Goal: Task Accomplishment & Management: Use online tool/utility

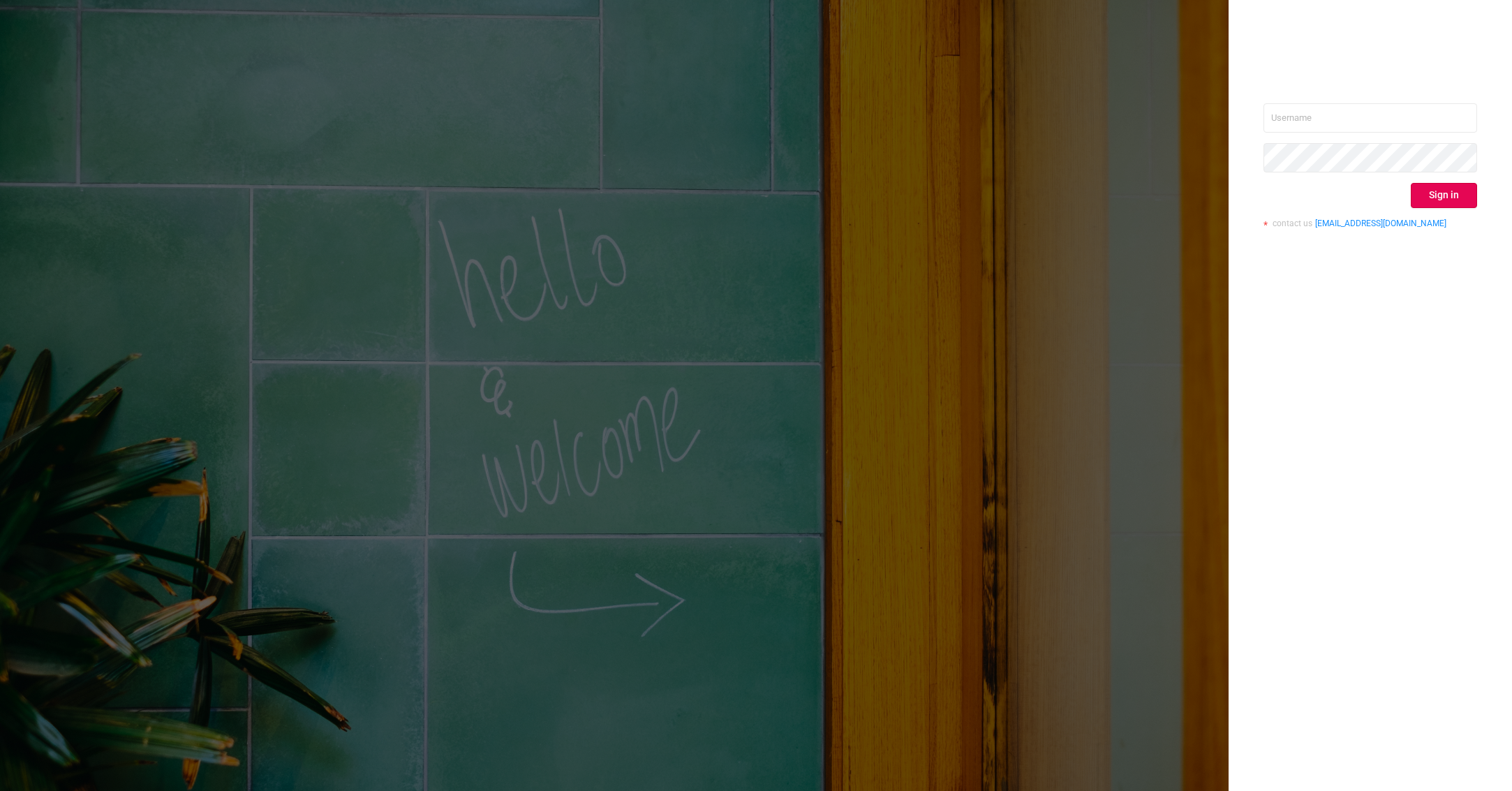
click at [1263, 125] on div "Sign in contact us [EMAIL_ADDRESS][DOMAIN_NAME]" at bounding box center [1370, 395] width 284 height 791
click at [1277, 124] on input "text" at bounding box center [1370, 118] width 214 height 29
type input "[PERSON_NAME][EMAIL_ADDRESS][PERSON_NAME][DOMAIN_NAME]"
click at [1436, 193] on button "Sign in" at bounding box center [1444, 195] width 67 height 25
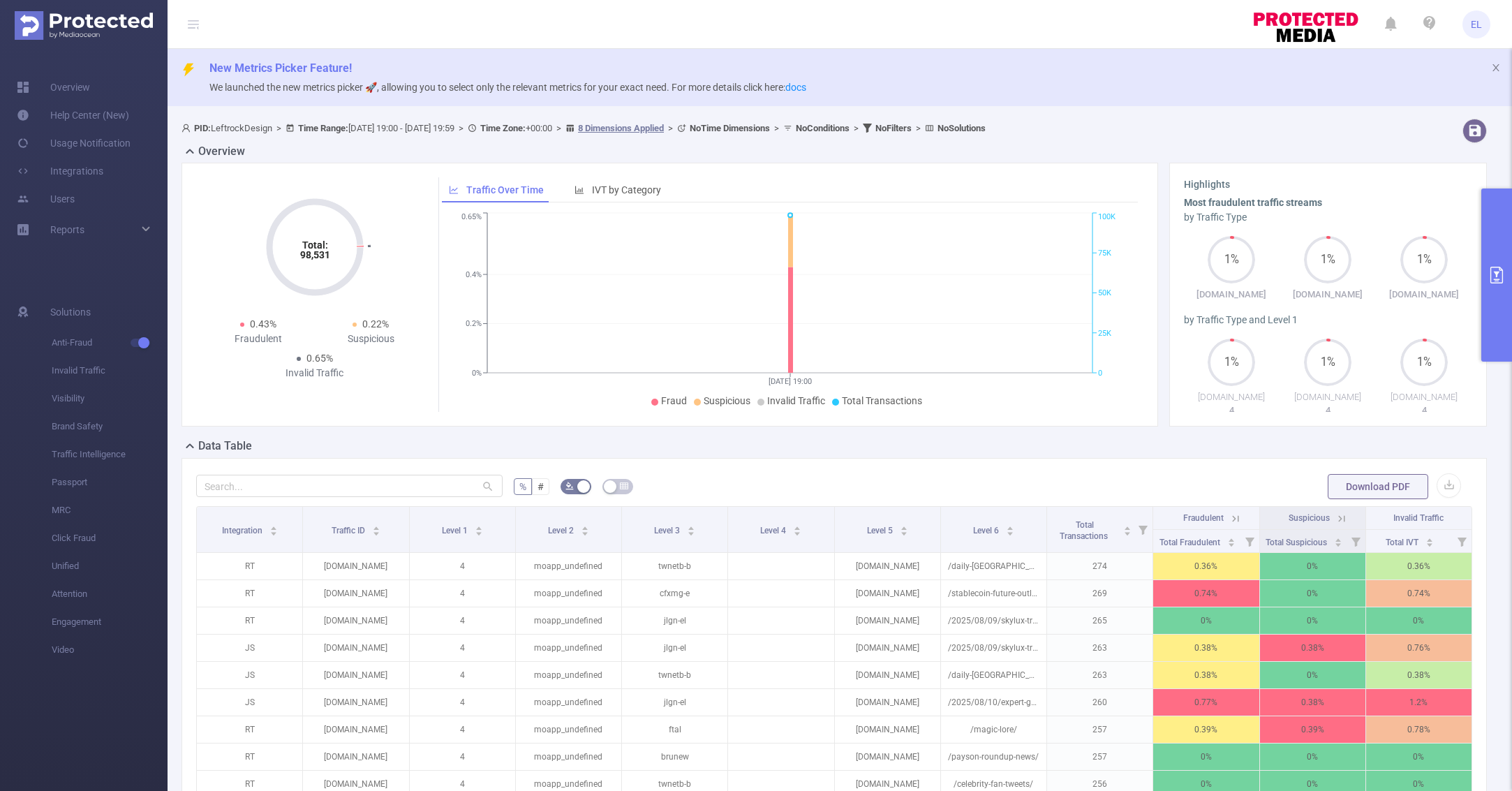
click at [1508, 261] on button "primary" at bounding box center [1497, 275] width 31 height 173
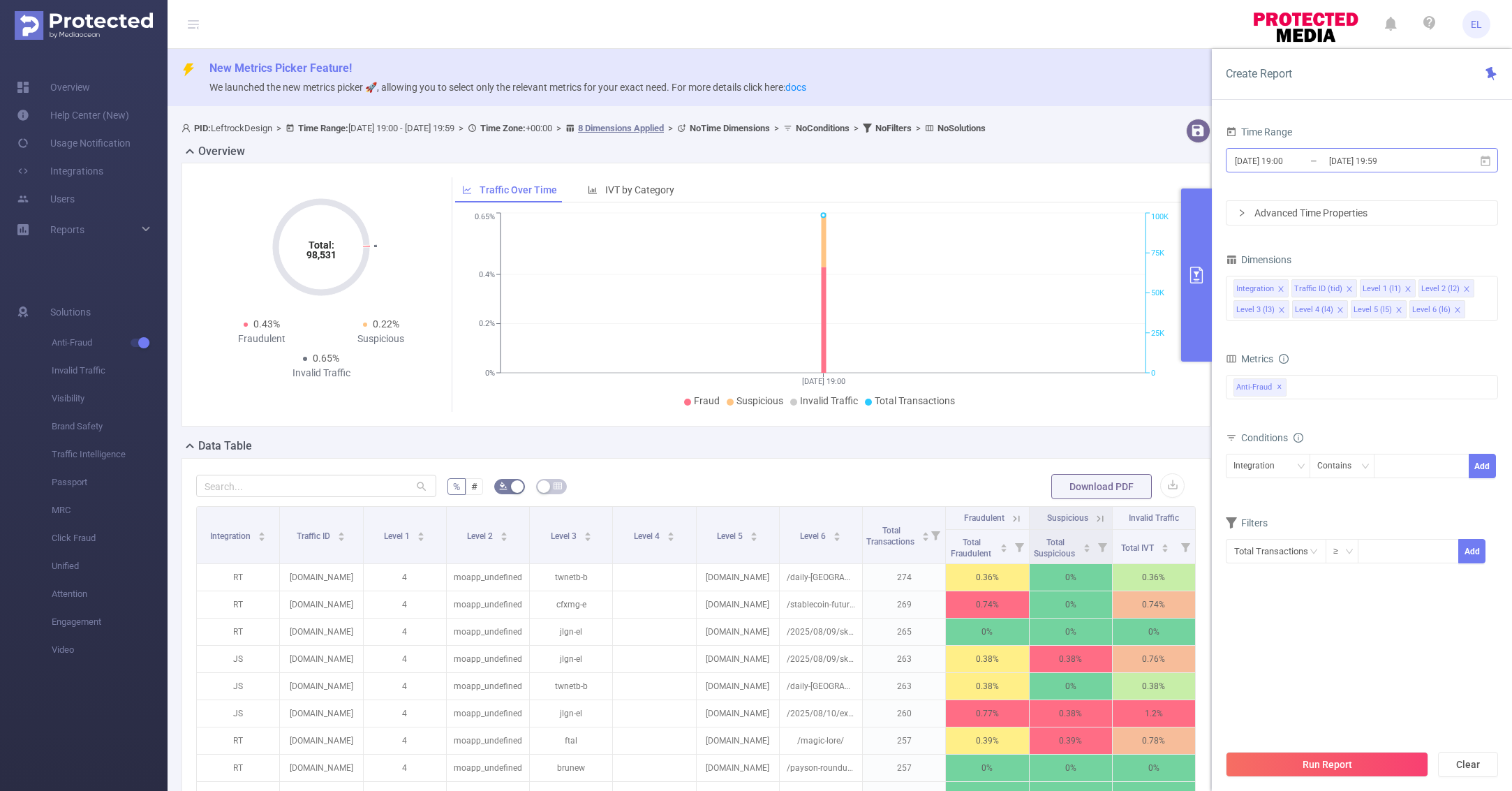
click at [1289, 158] on input "[DATE] 19:00" at bounding box center [1290, 160] width 113 height 19
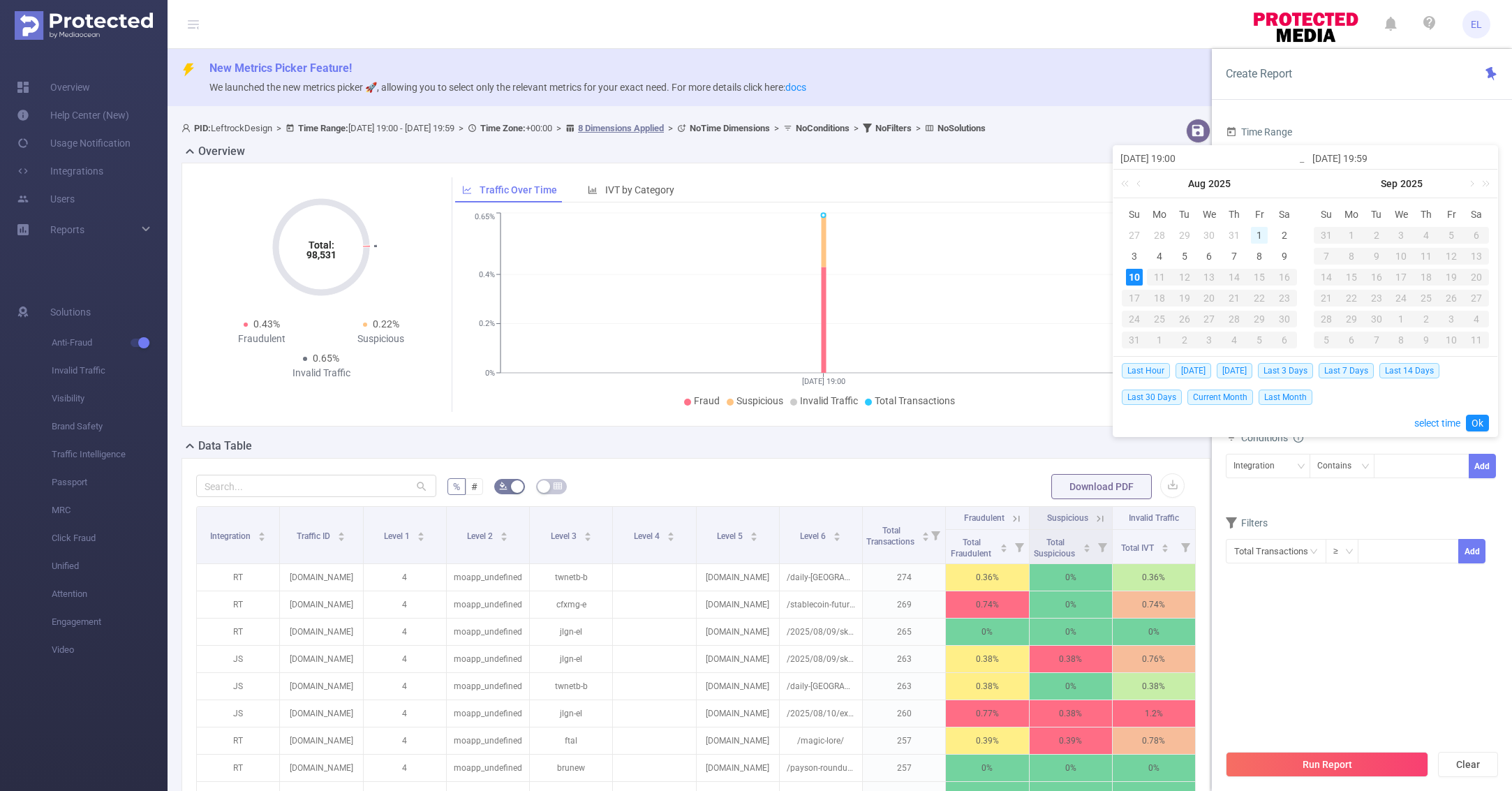
click at [1258, 235] on div "1" at bounding box center [1260, 235] width 17 height 17
click at [1140, 280] on div "10" at bounding box center [1134, 277] width 17 height 17
type input "[DATE] 19:00"
click at [1480, 417] on link "Ok" at bounding box center [1478, 423] width 23 height 17
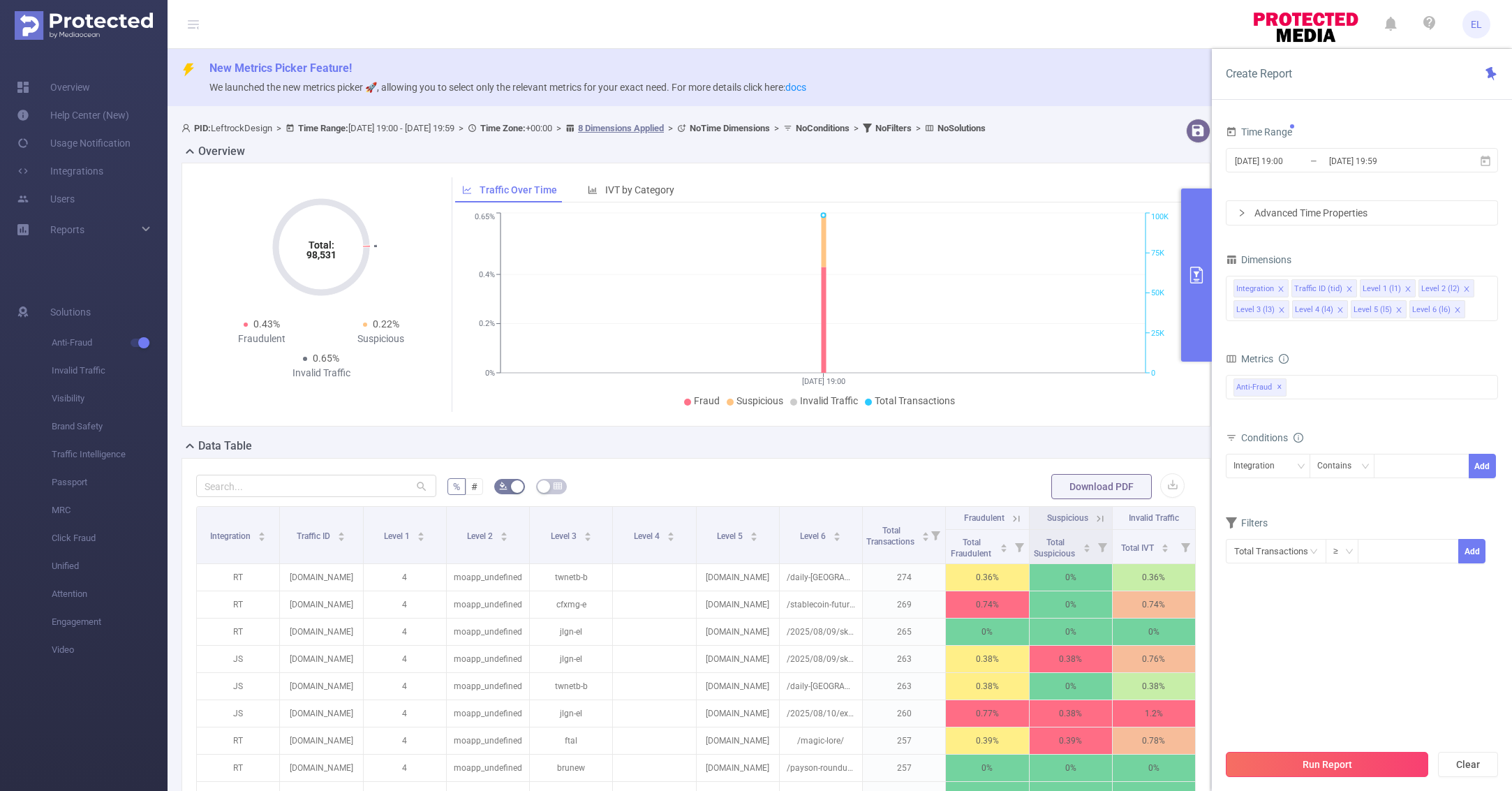
click at [1337, 754] on button "Run Report" at bounding box center [1327, 764] width 202 height 25
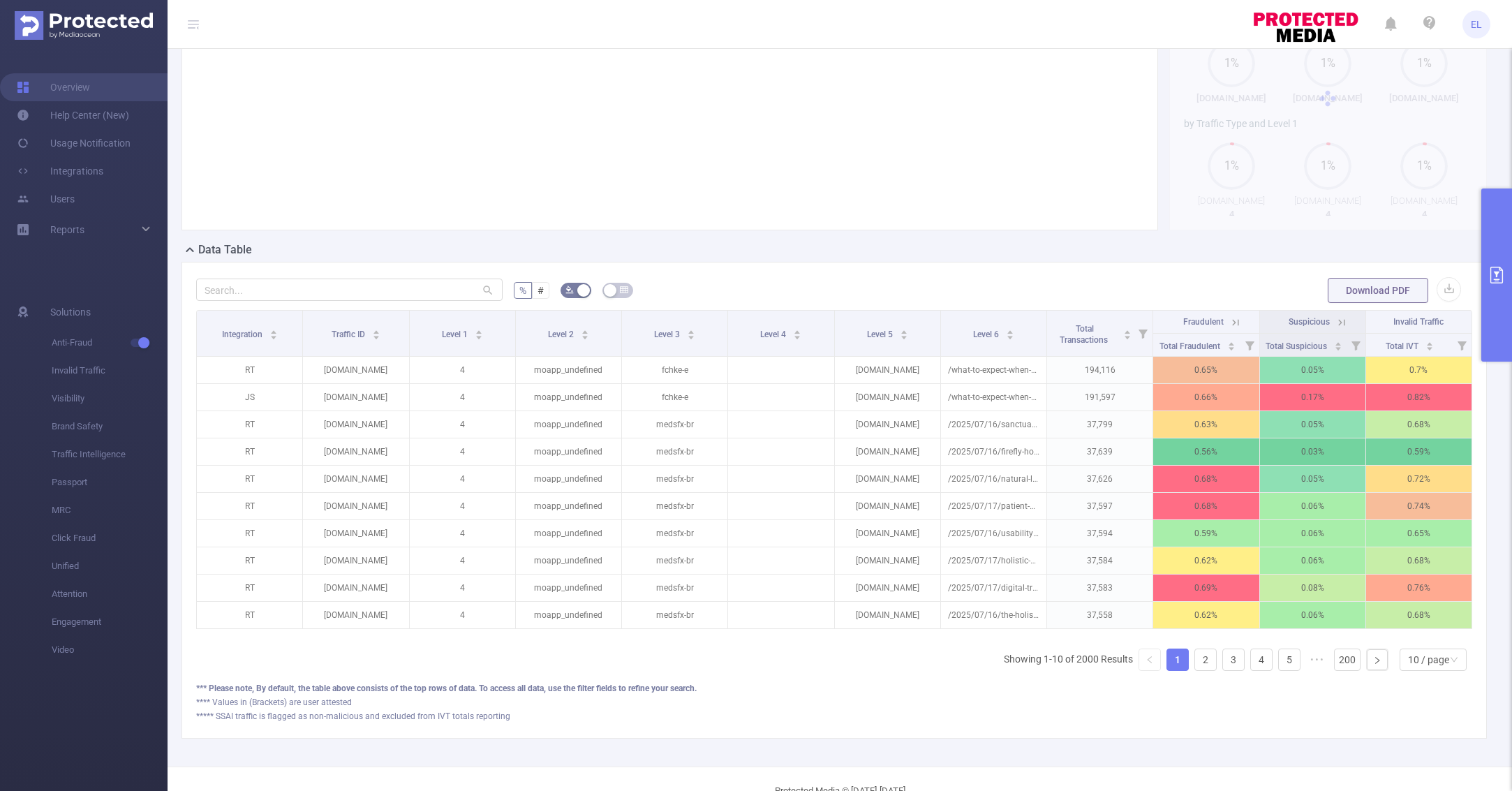
scroll to position [226, 0]
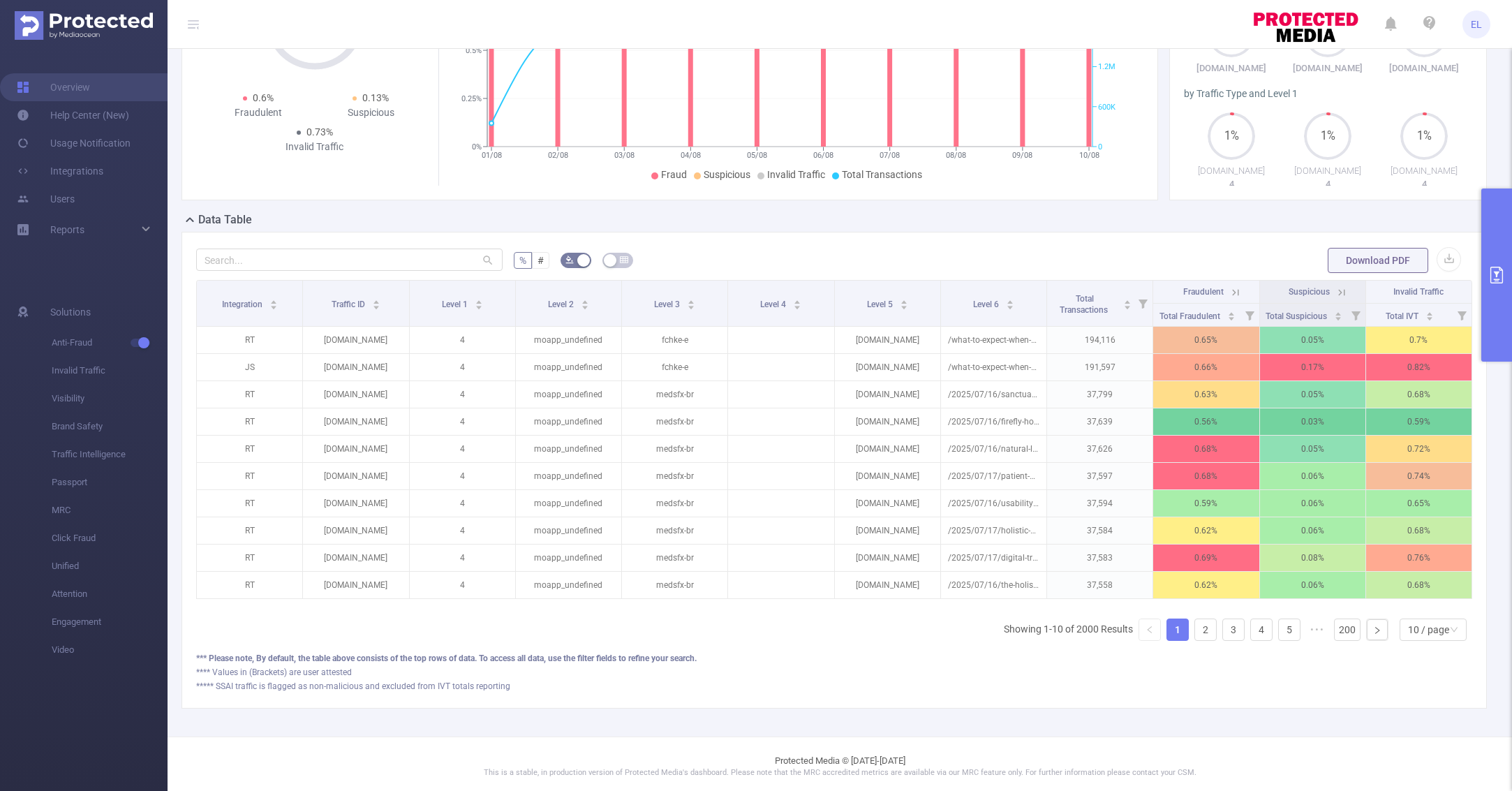
click at [1503, 246] on button "primary" at bounding box center [1497, 275] width 31 height 173
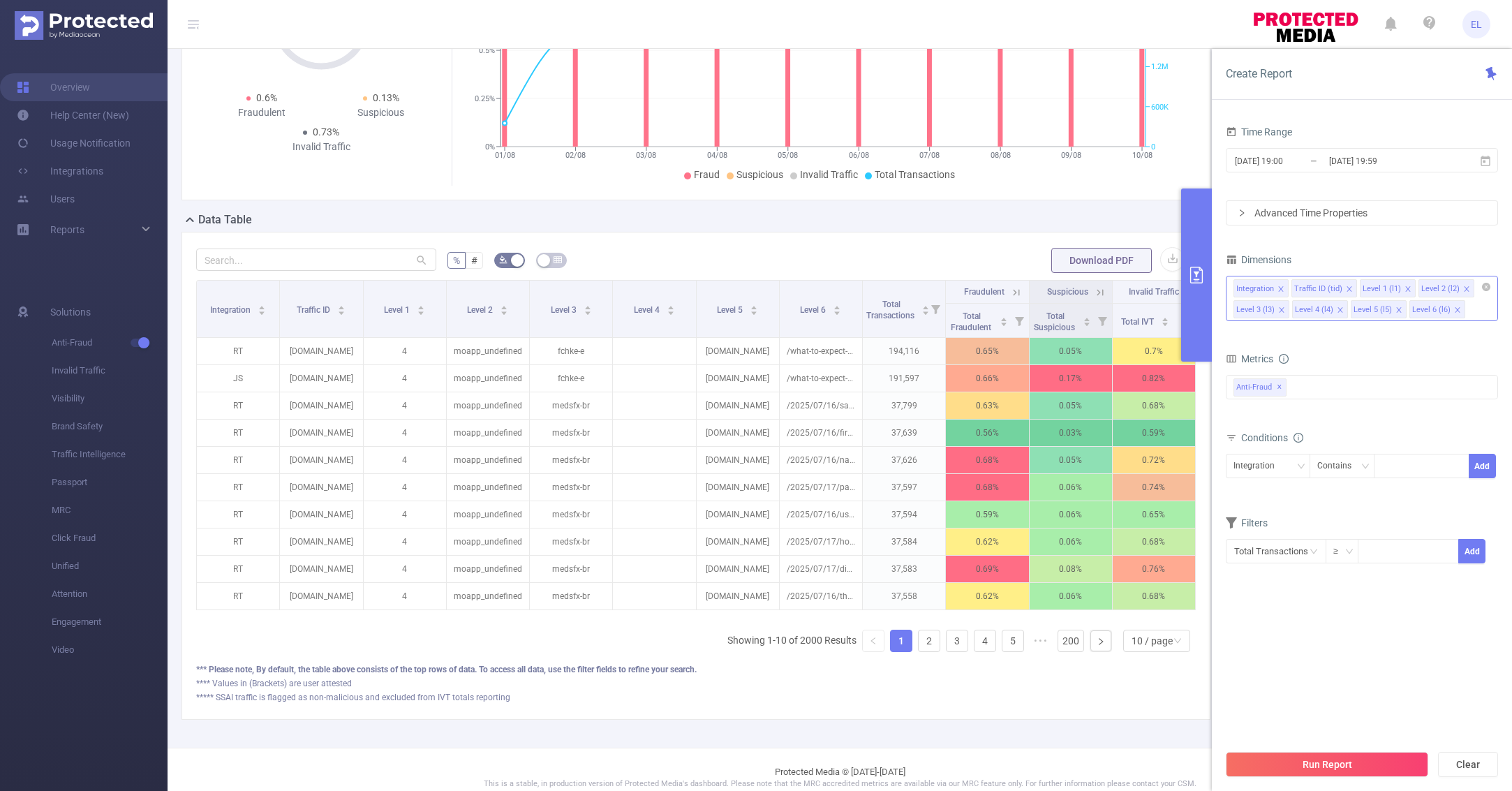
click at [1338, 309] on icon "icon: close" at bounding box center [1340, 309] width 5 height 5
click at [1279, 310] on icon "icon: close" at bounding box center [1282, 310] width 7 height 7
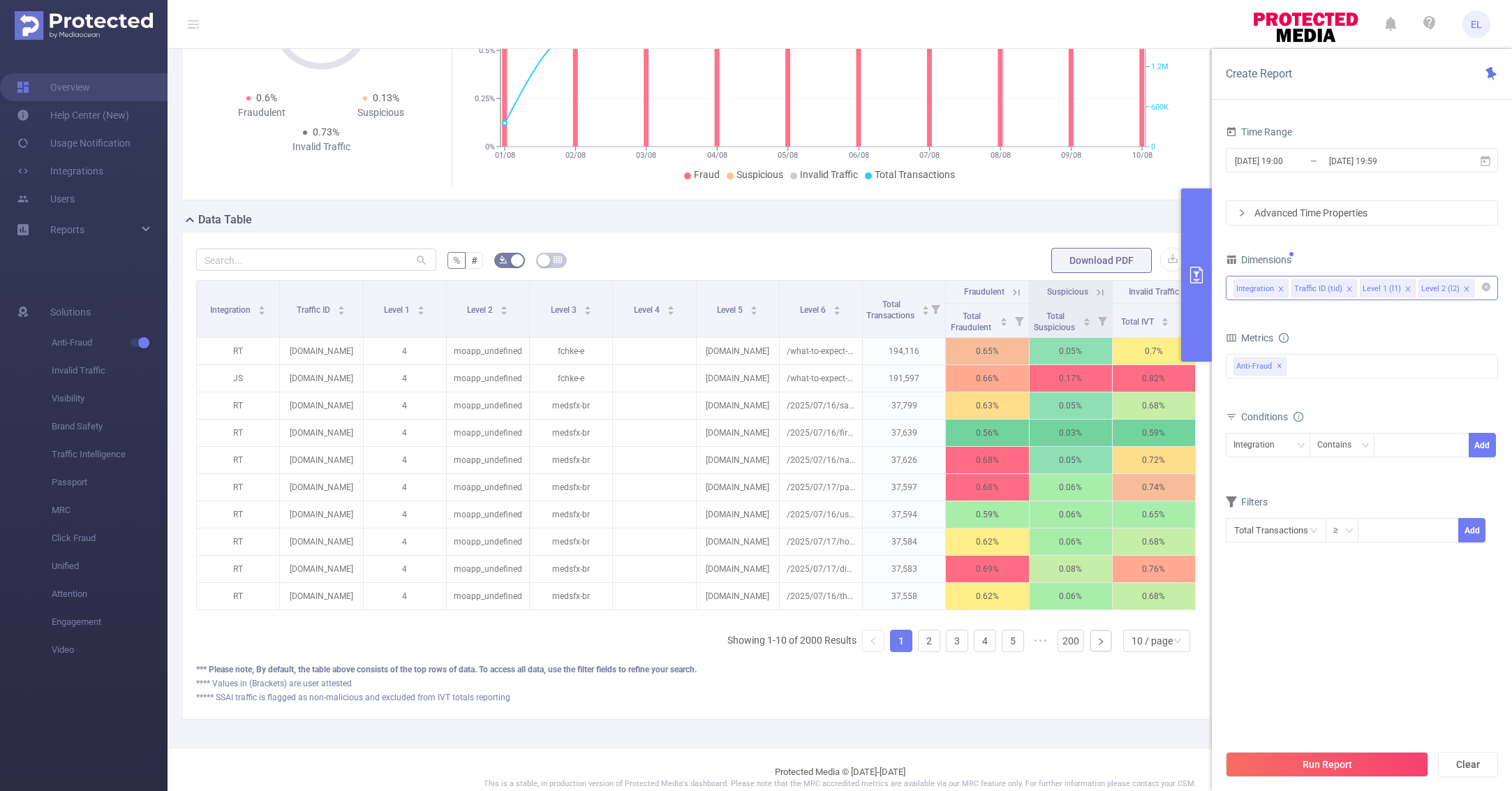
click at [1406, 291] on icon "icon: close" at bounding box center [1408, 289] width 7 height 7
click at [1298, 771] on button "Run Report" at bounding box center [1327, 764] width 202 height 25
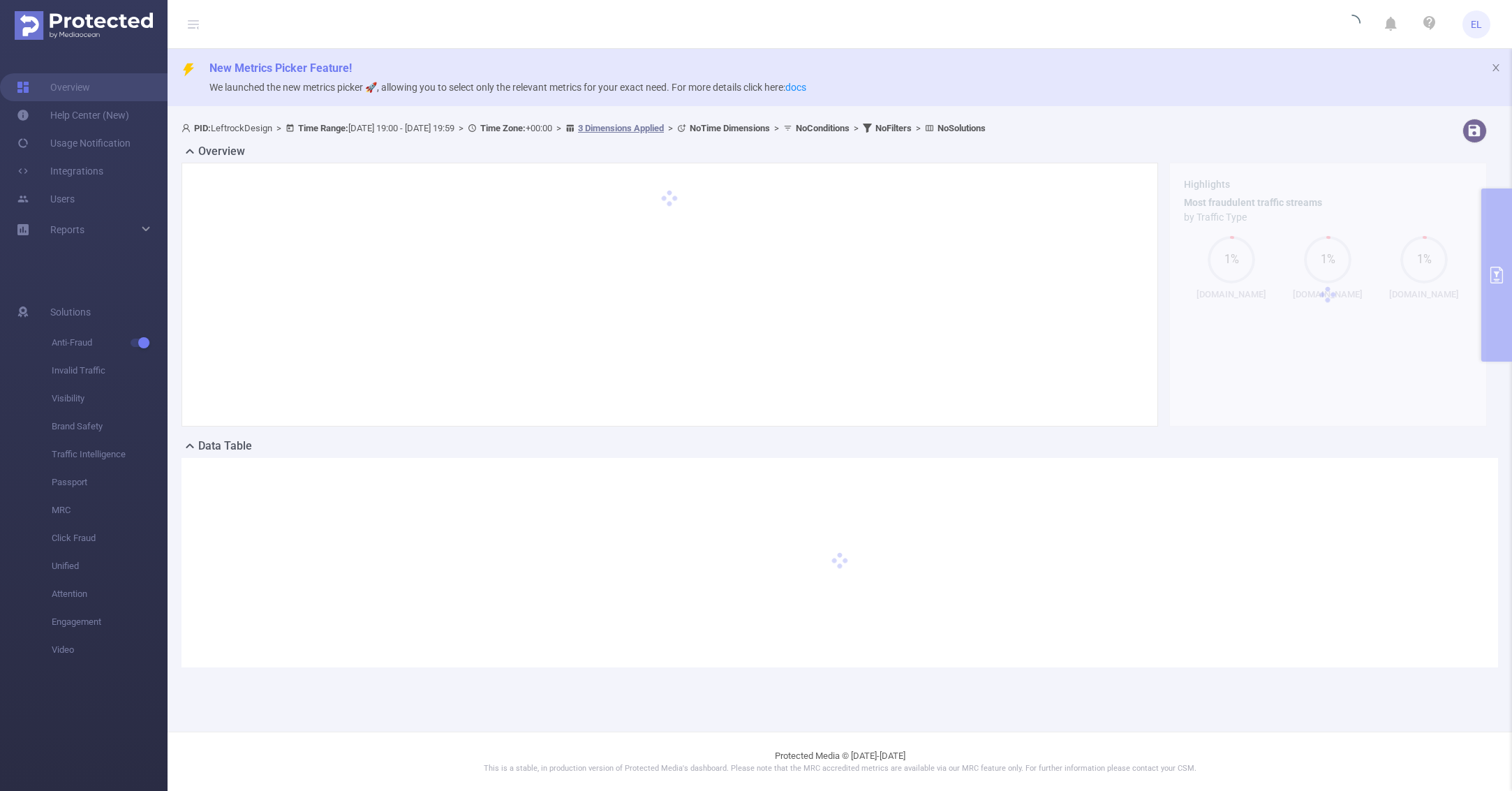
scroll to position [0, 0]
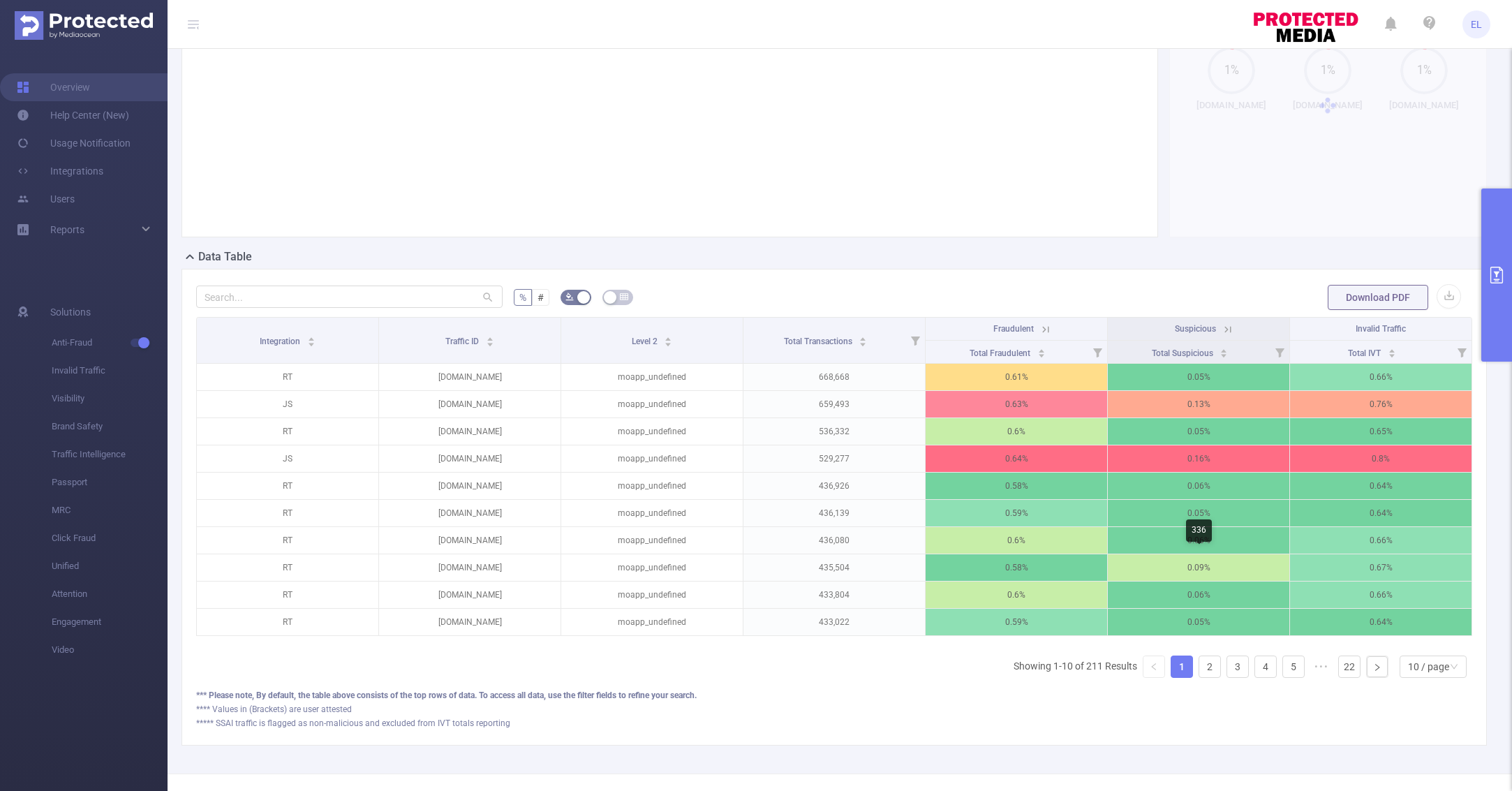
scroll to position [226, 0]
